Goal: Task Accomplishment & Management: Manage account settings

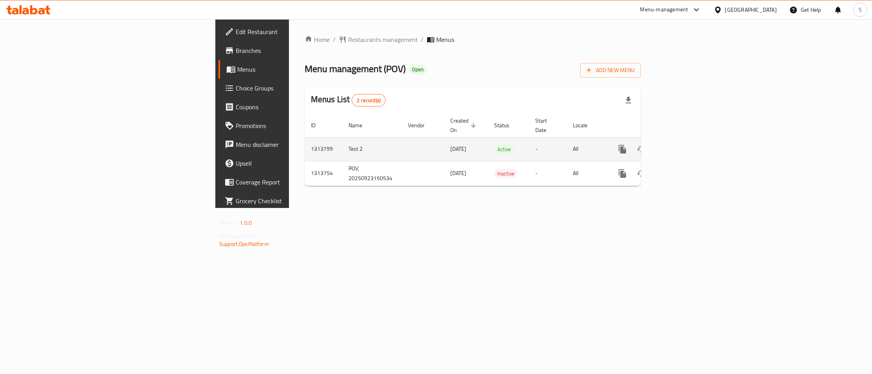
click at [682, 146] on icon "enhanced table" at bounding box center [678, 149] width 7 height 7
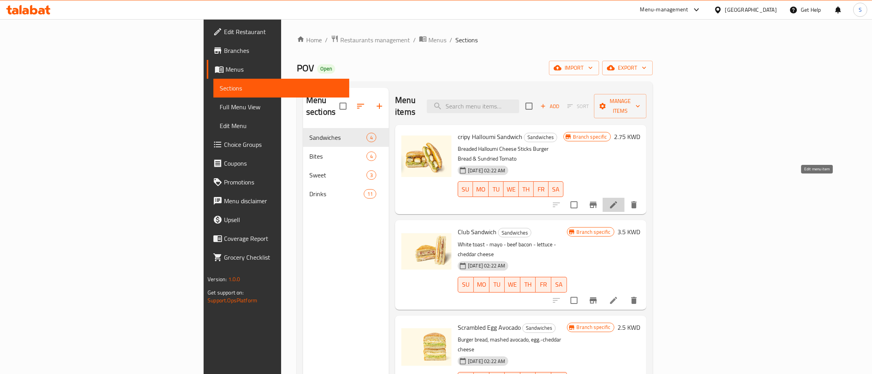
click at [618, 200] on icon at bounding box center [613, 204] width 9 height 9
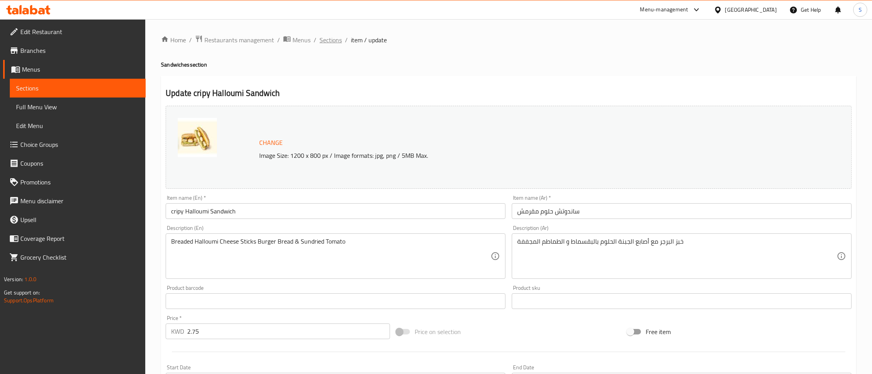
click at [327, 38] on span "Sections" at bounding box center [330, 39] width 22 height 9
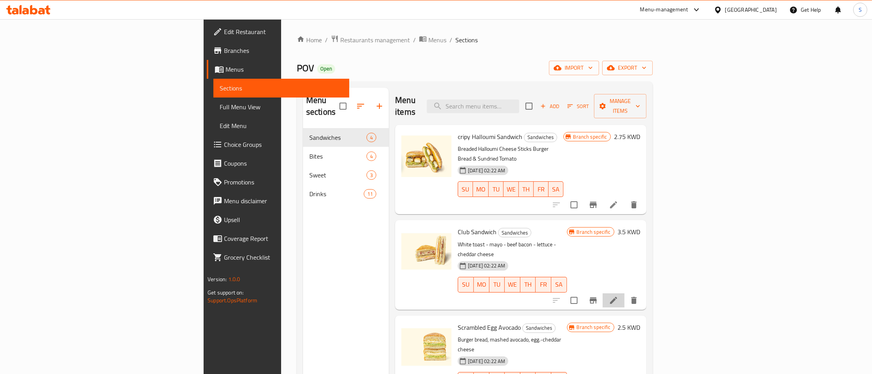
click at [624, 293] on li at bounding box center [613, 300] width 22 height 14
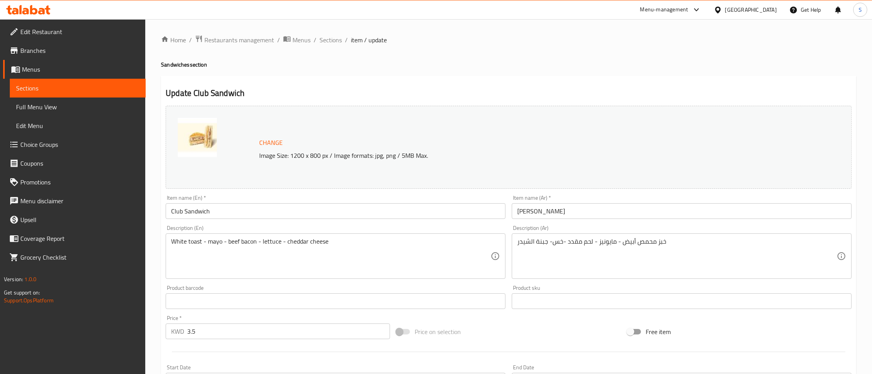
click at [329, 34] on div "Home / Restaurants management / Menus / Sections / item / update Sandwiches sec…" at bounding box center [508, 291] width 726 height 545
click at [322, 35] on span "Sections" at bounding box center [330, 39] width 22 height 9
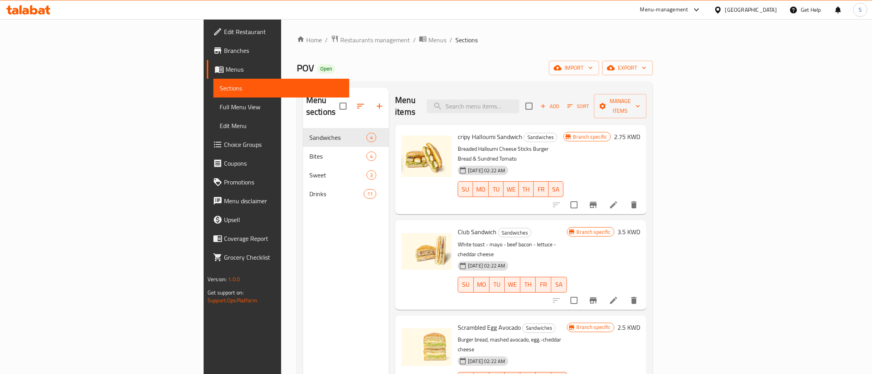
scroll to position [85, 0]
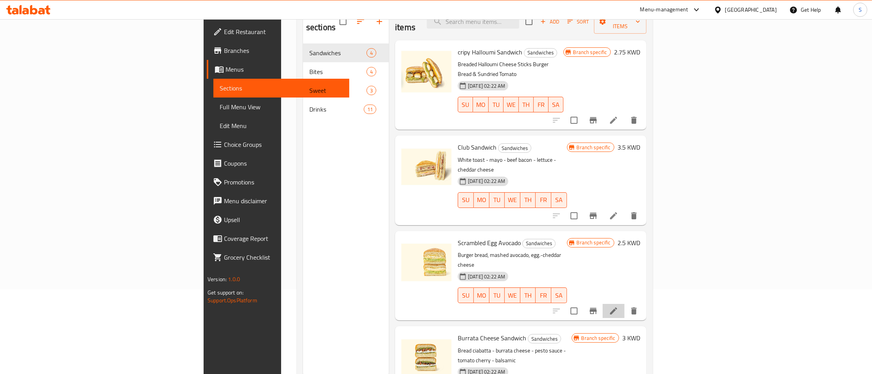
click at [617, 307] on icon at bounding box center [613, 310] width 7 height 7
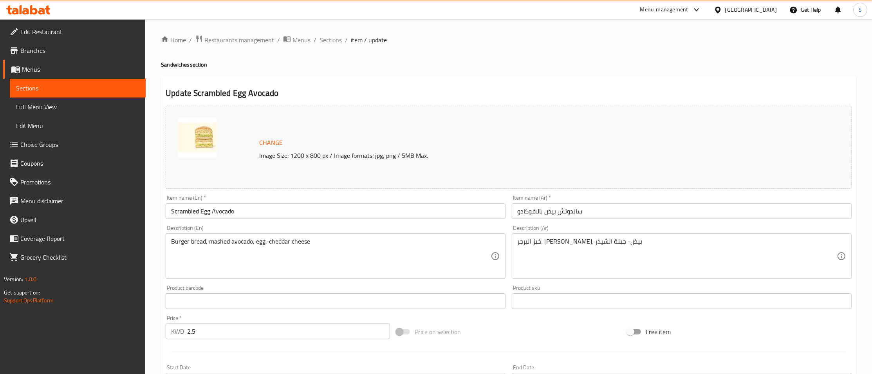
click at [330, 37] on span "Sections" at bounding box center [330, 39] width 22 height 9
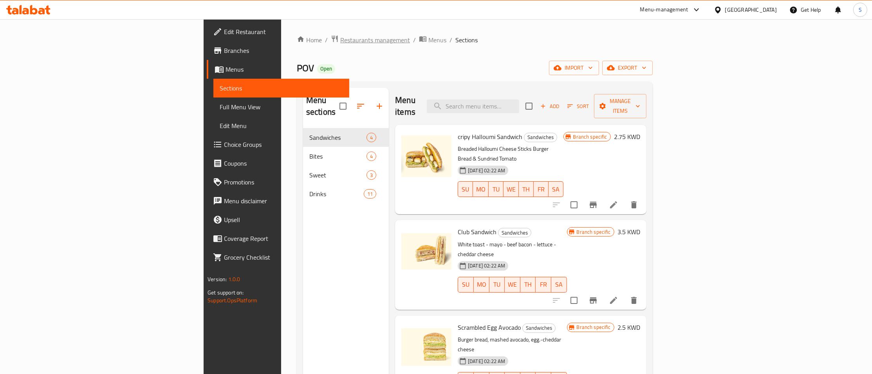
click at [340, 44] on span "Restaurants management" at bounding box center [375, 39] width 70 height 9
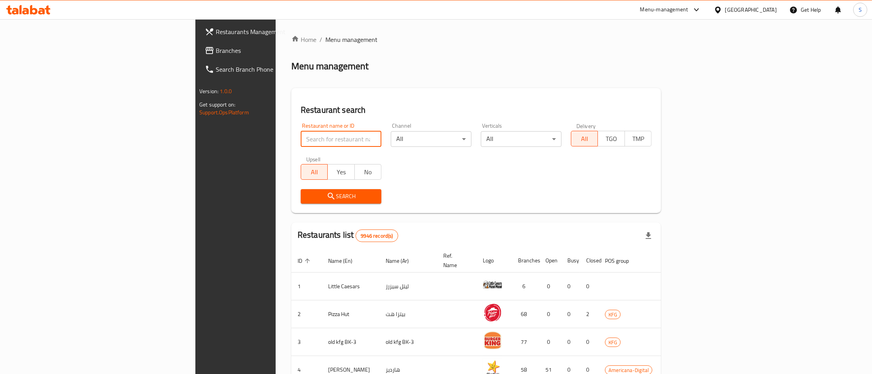
click at [301, 135] on input "search" at bounding box center [341, 139] width 81 height 16
type input "koshari ta"
click button "Search" at bounding box center [341, 196] width 81 height 14
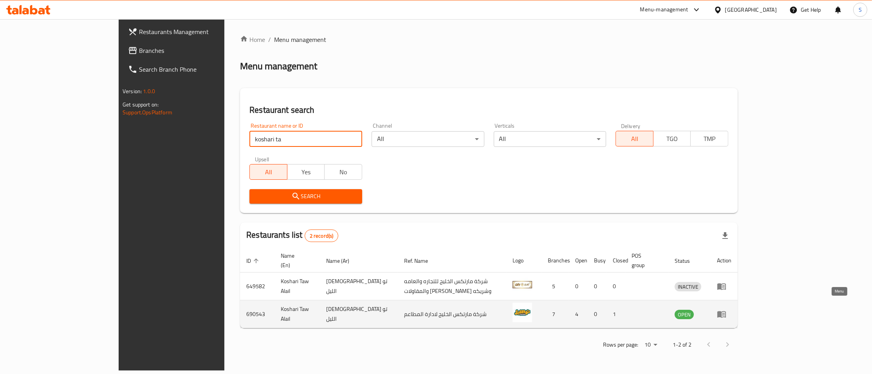
click at [731, 310] on link "enhanced table" at bounding box center [724, 313] width 14 height 9
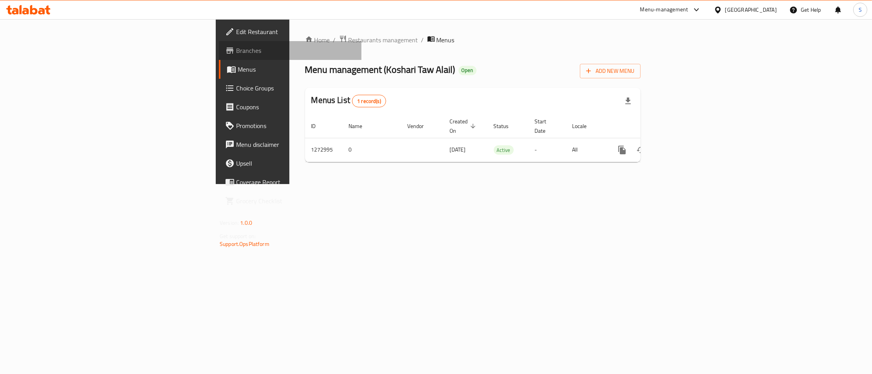
click at [236, 51] on span "Branches" at bounding box center [295, 50] width 119 height 9
